Goal: Communication & Community: Connect with others

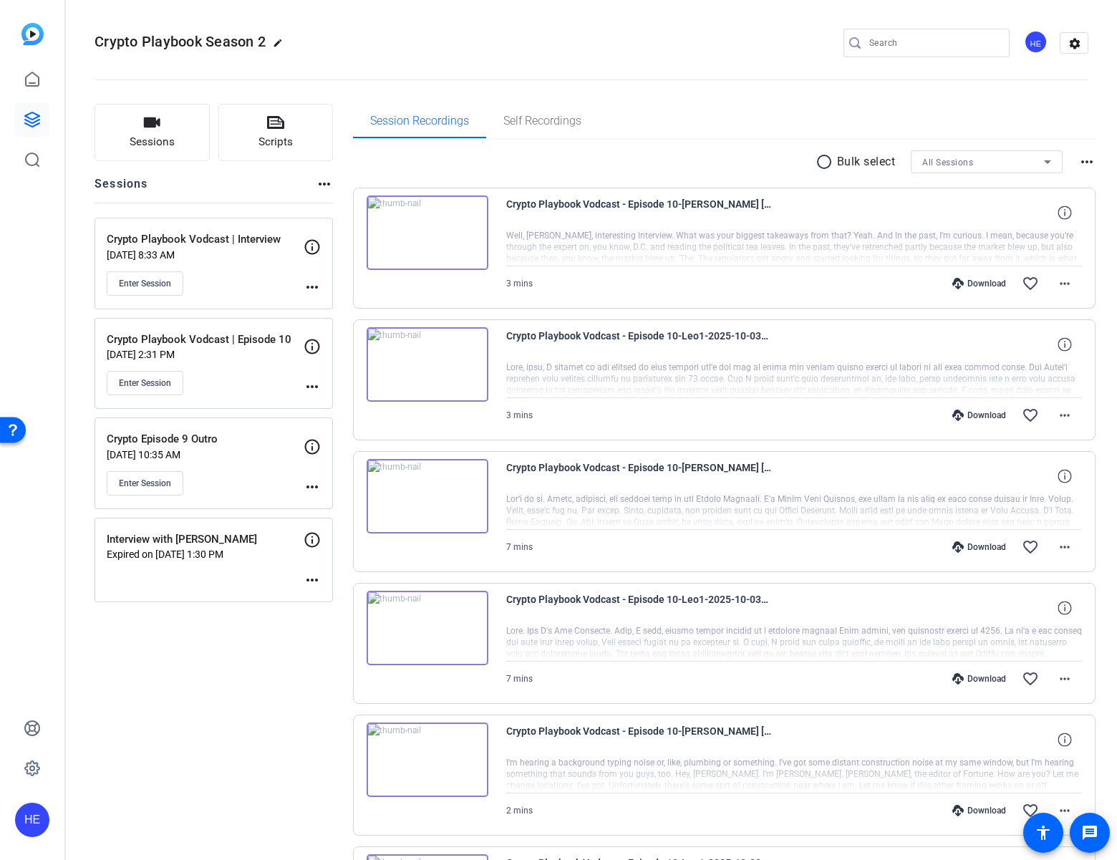
click at [311, 484] on mat-icon "more_horiz" at bounding box center [311, 486] width 17 height 17
click at [217, 487] on div at bounding box center [558, 430] width 1117 height 860
click at [152, 487] on span "Enter Session" at bounding box center [145, 482] width 52 height 11
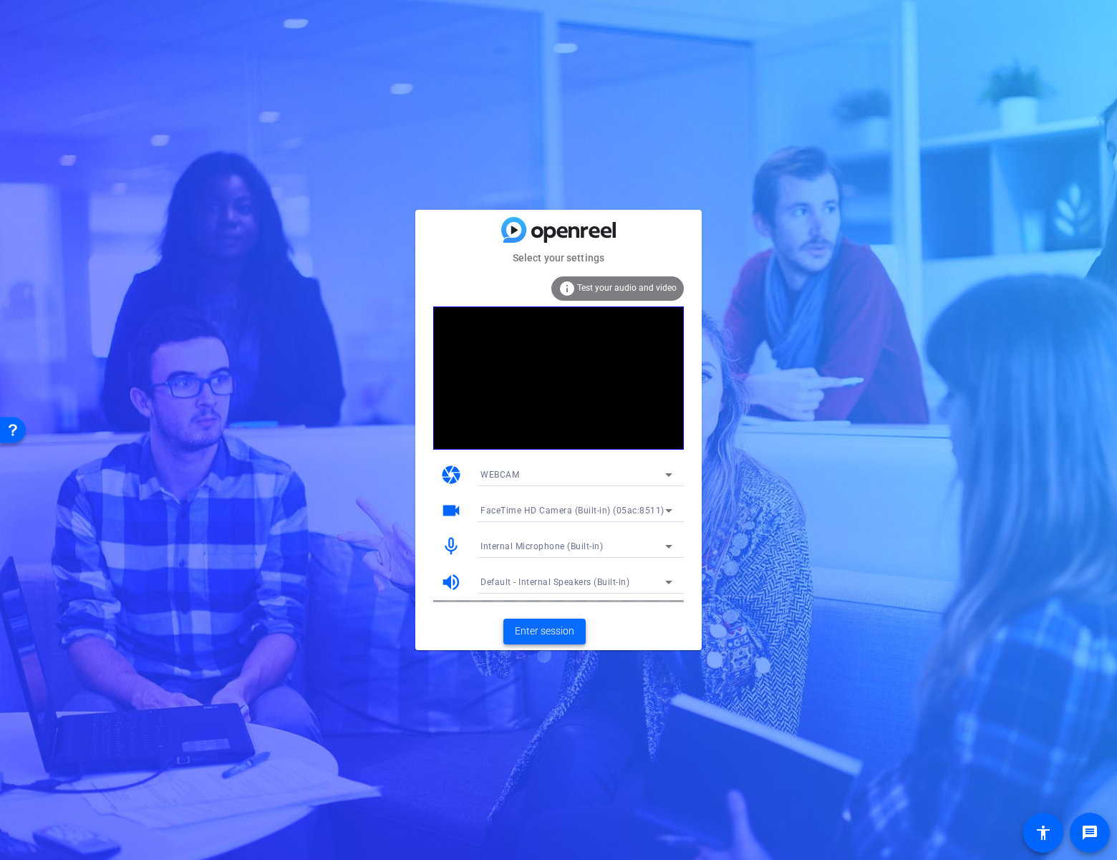
click at [545, 633] on span "Enter session" at bounding box center [544, 630] width 59 height 15
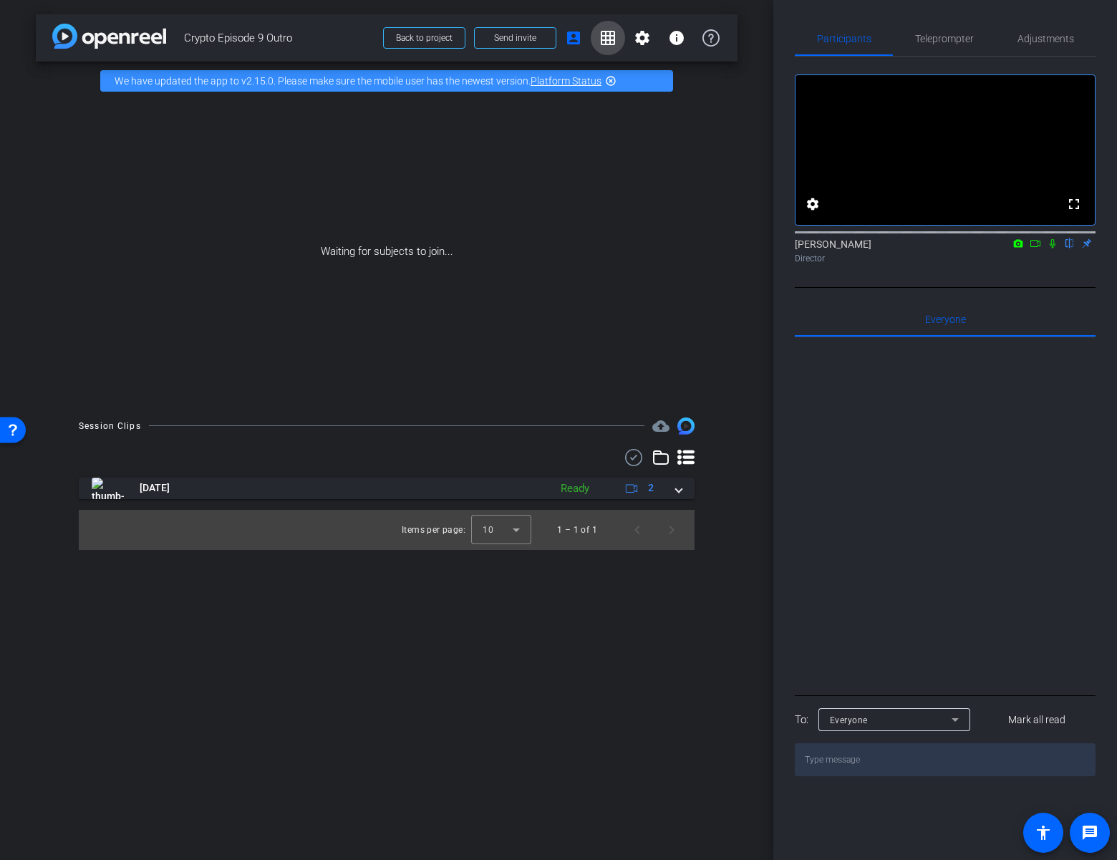
click at [604, 36] on mat-icon "grid_on" at bounding box center [607, 37] width 17 height 17
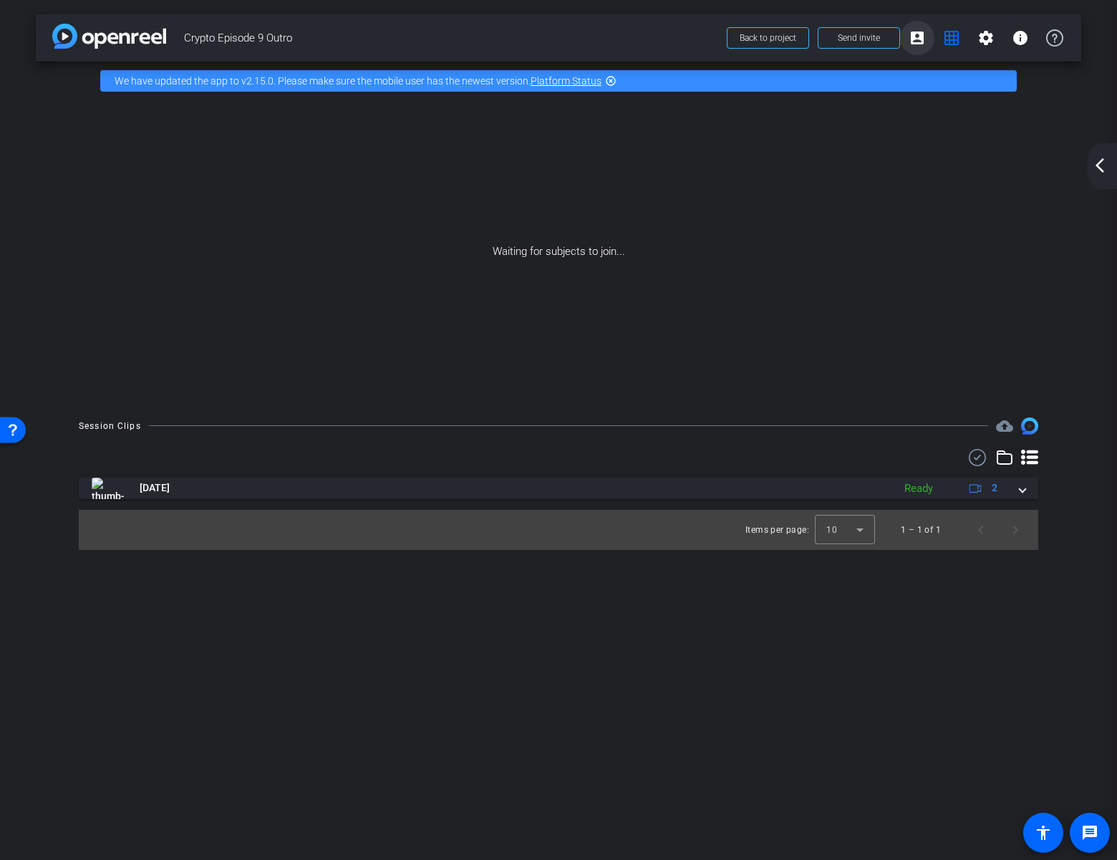
click at [921, 37] on mat-icon "account_box" at bounding box center [916, 37] width 17 height 17
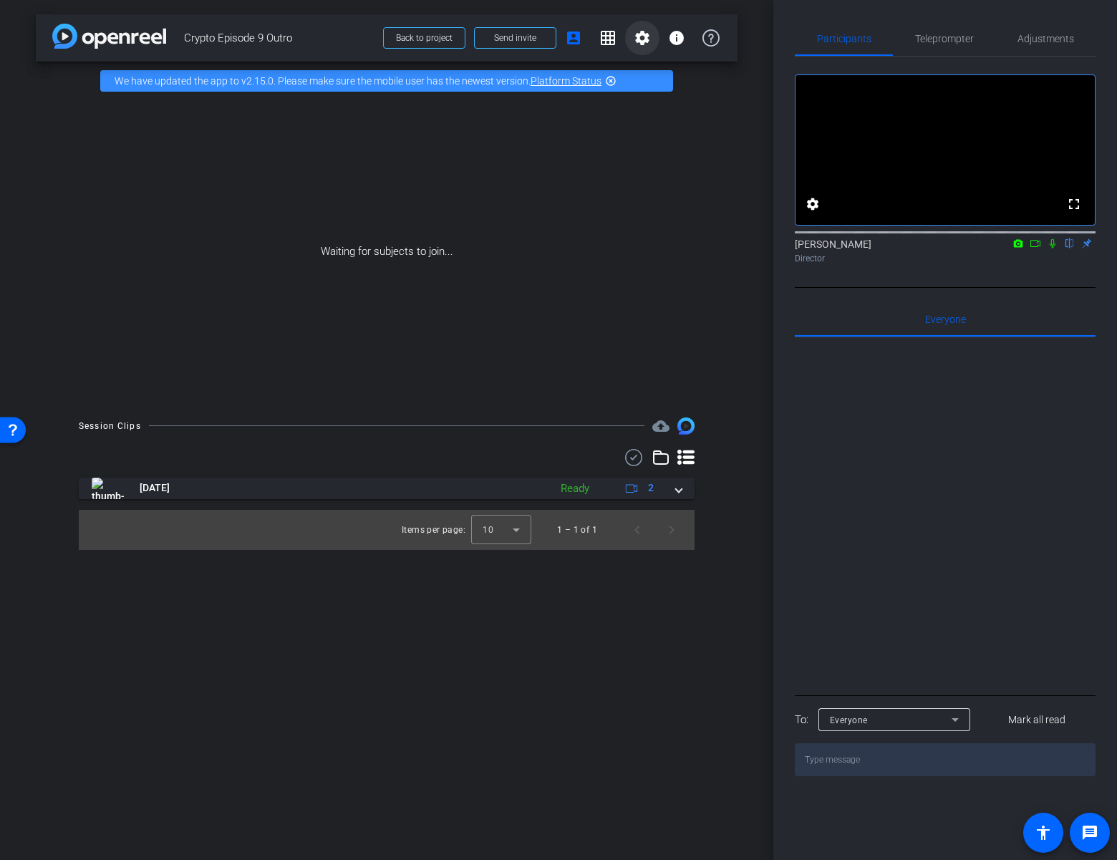
click at [632, 35] on span at bounding box center [642, 38] width 34 height 34
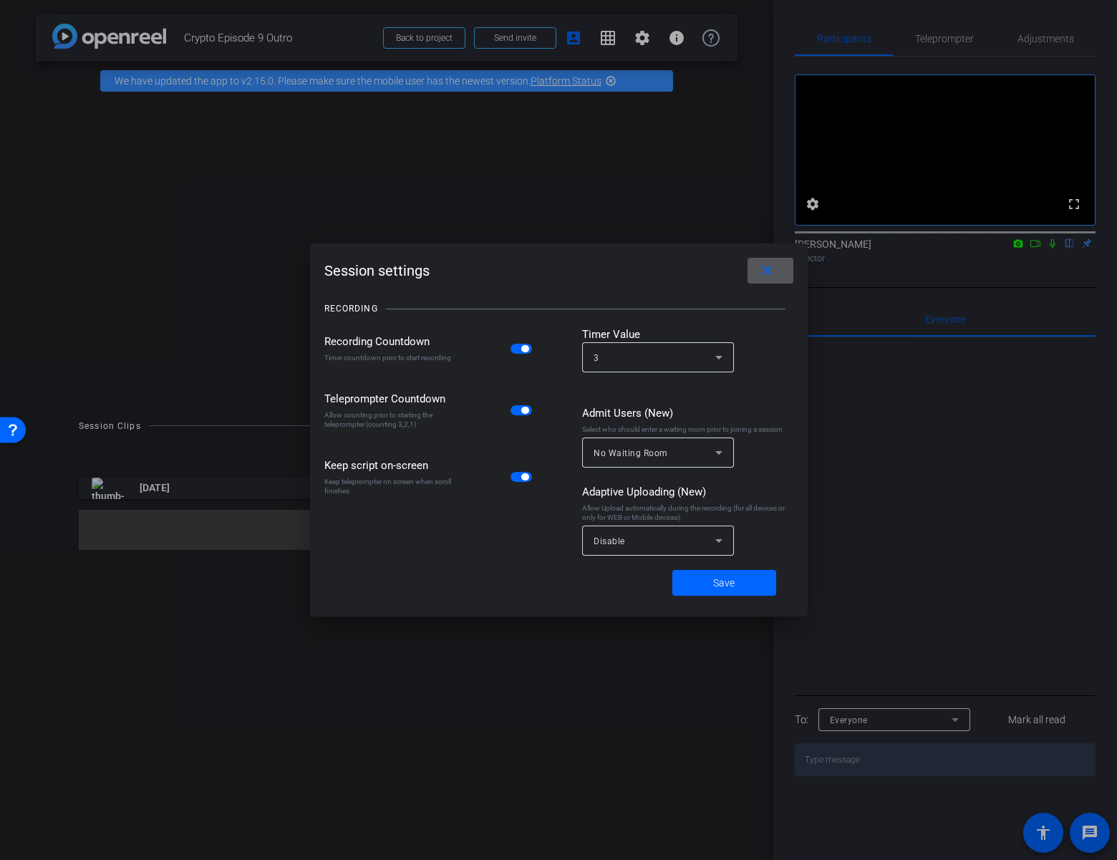
click at [748, 268] on span at bounding box center [770, 270] width 46 height 34
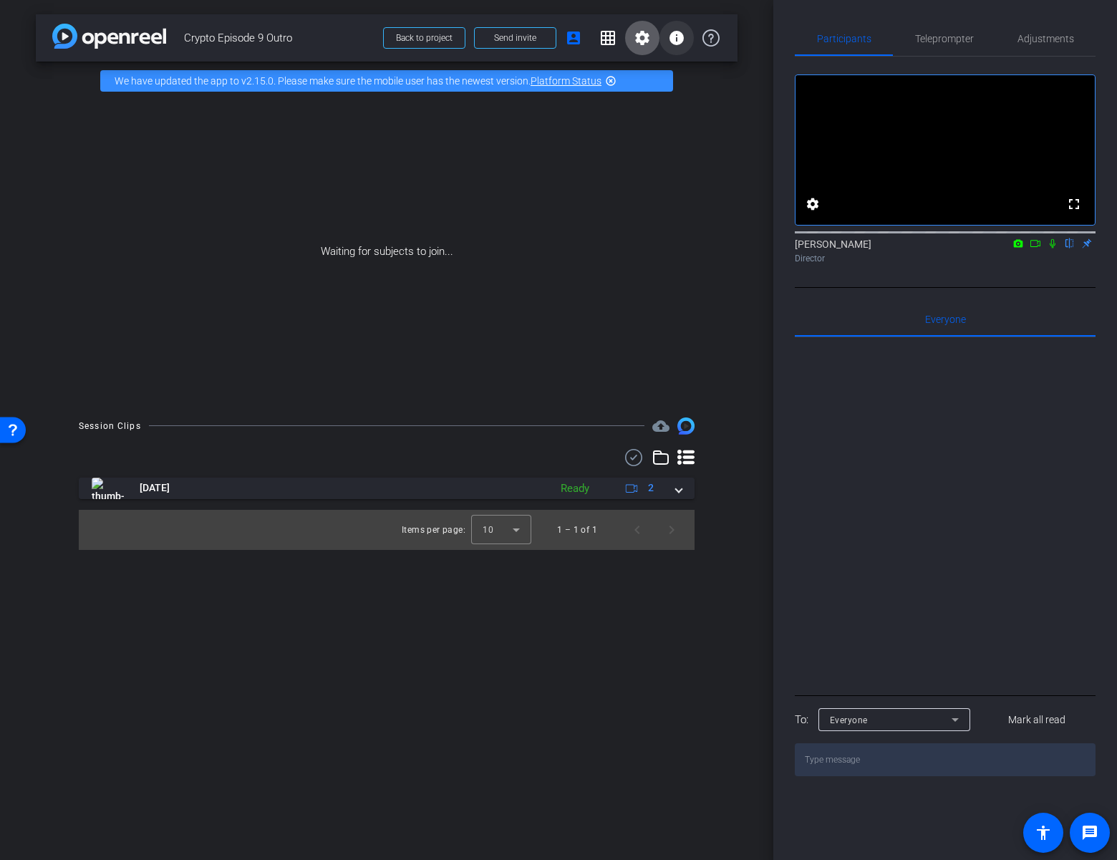
click at [668, 42] on mat-icon "info" at bounding box center [676, 37] width 17 height 17
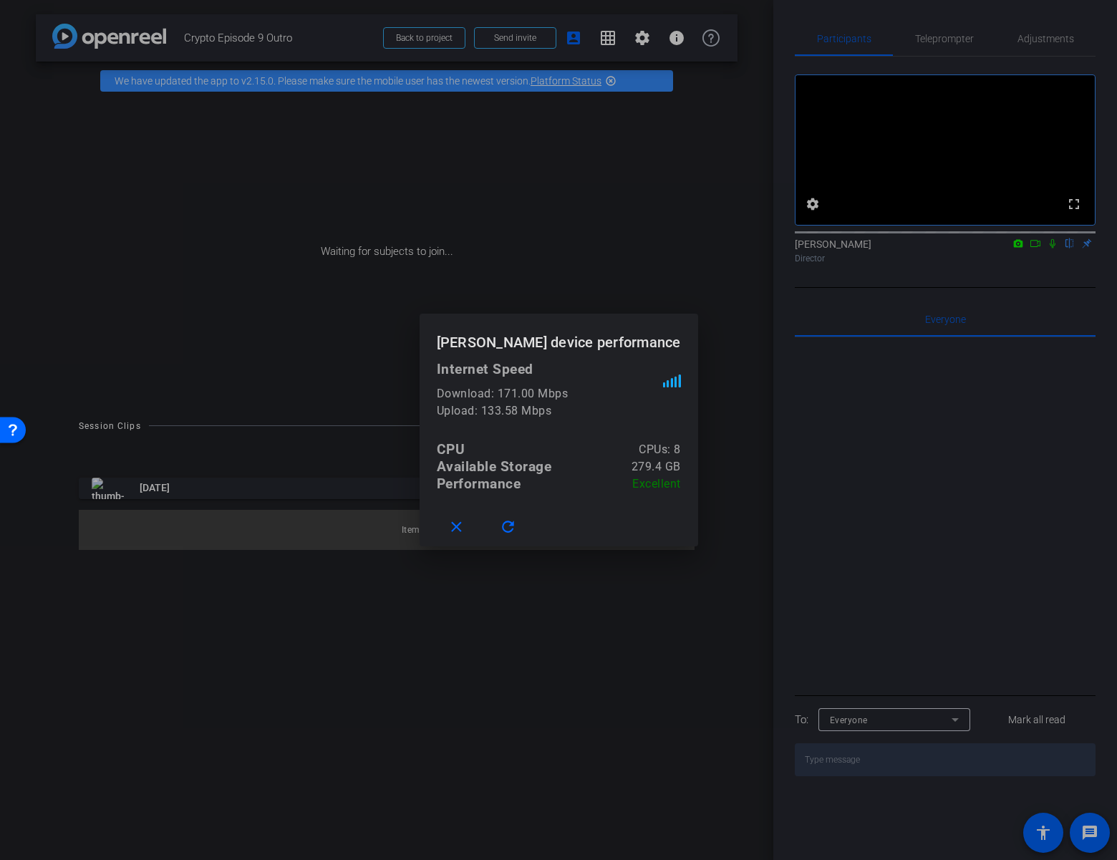
click at [462, 544] on div "close refresh" at bounding box center [558, 526] width 278 height 39
click at [462, 531] on mat-icon "close" at bounding box center [456, 527] width 18 height 18
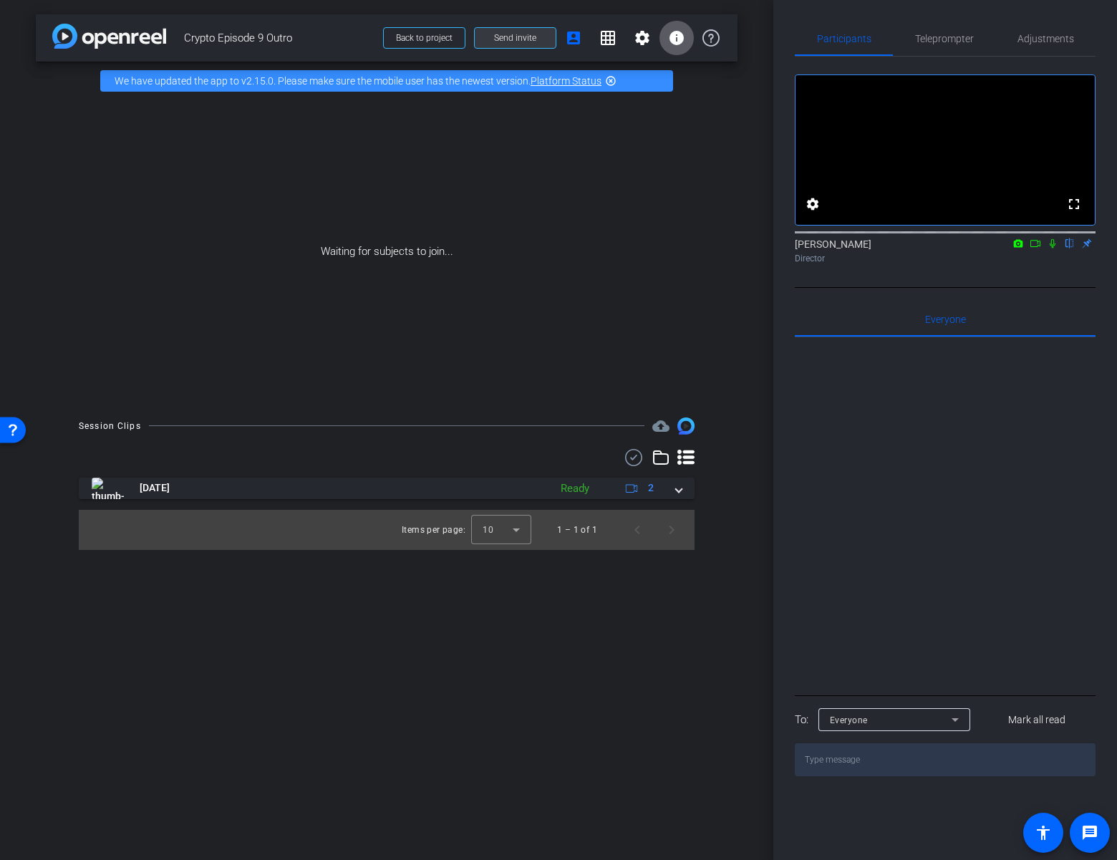
click at [510, 39] on span "Send invite" at bounding box center [515, 37] width 42 height 11
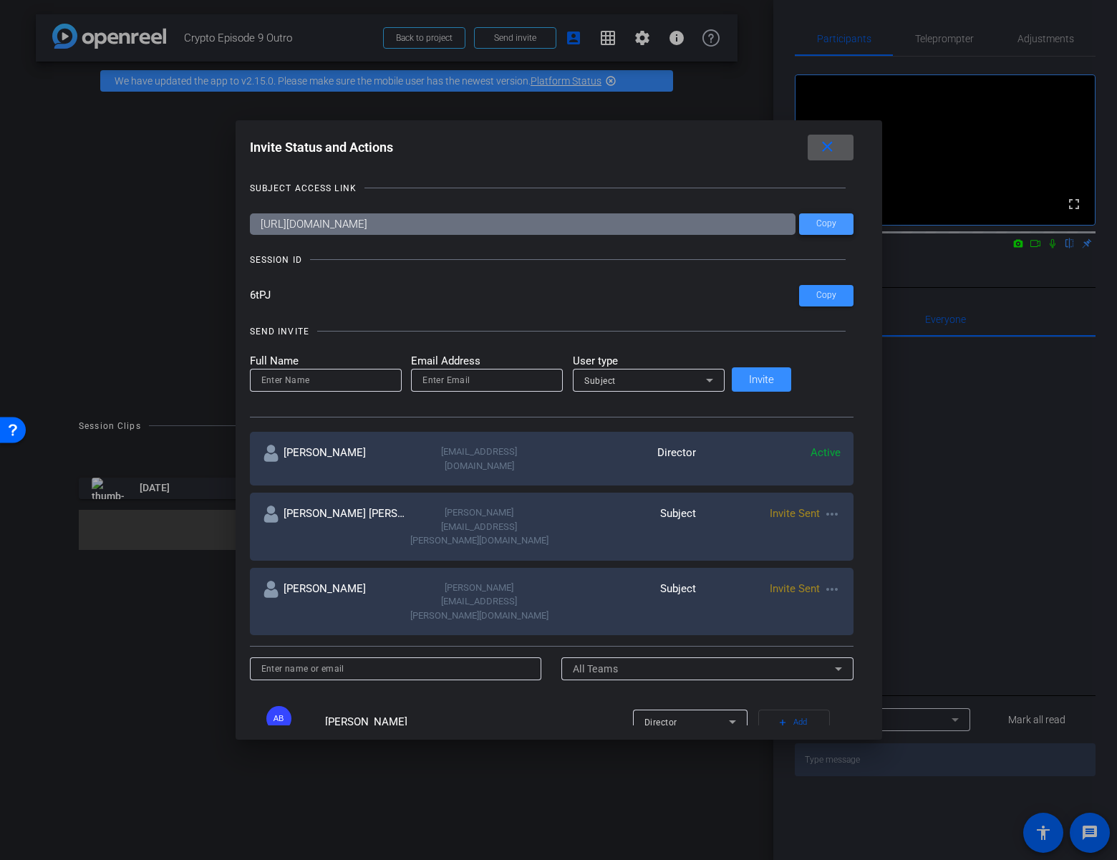
click at [816, 220] on span "Copy" at bounding box center [826, 223] width 20 height 11
click at [816, 296] on span "Copy" at bounding box center [826, 295] width 20 height 11
